Goal: Information Seeking & Learning: Learn about a topic

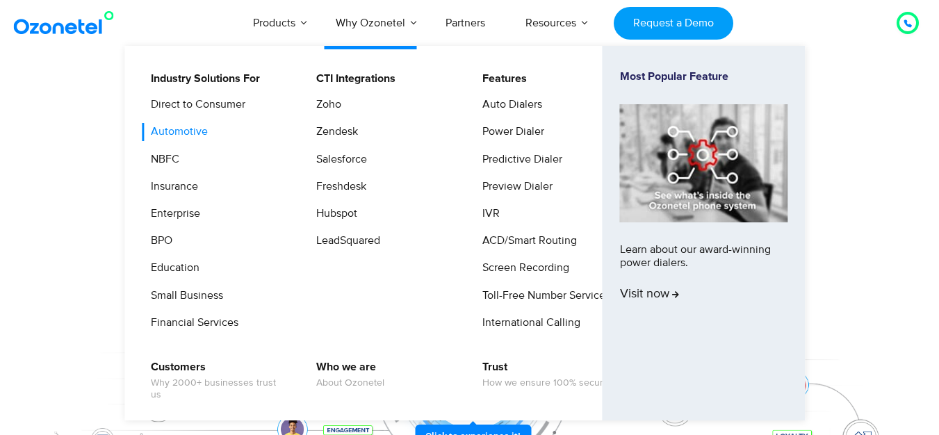
click at [183, 138] on link "Automotive" at bounding box center [176, 131] width 68 height 17
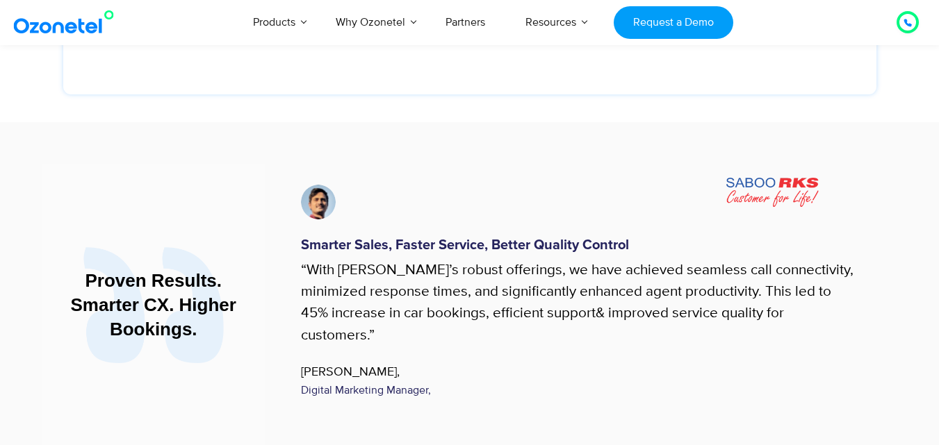
scroll to position [2502, 0]
